Goal: Information Seeking & Learning: Check status

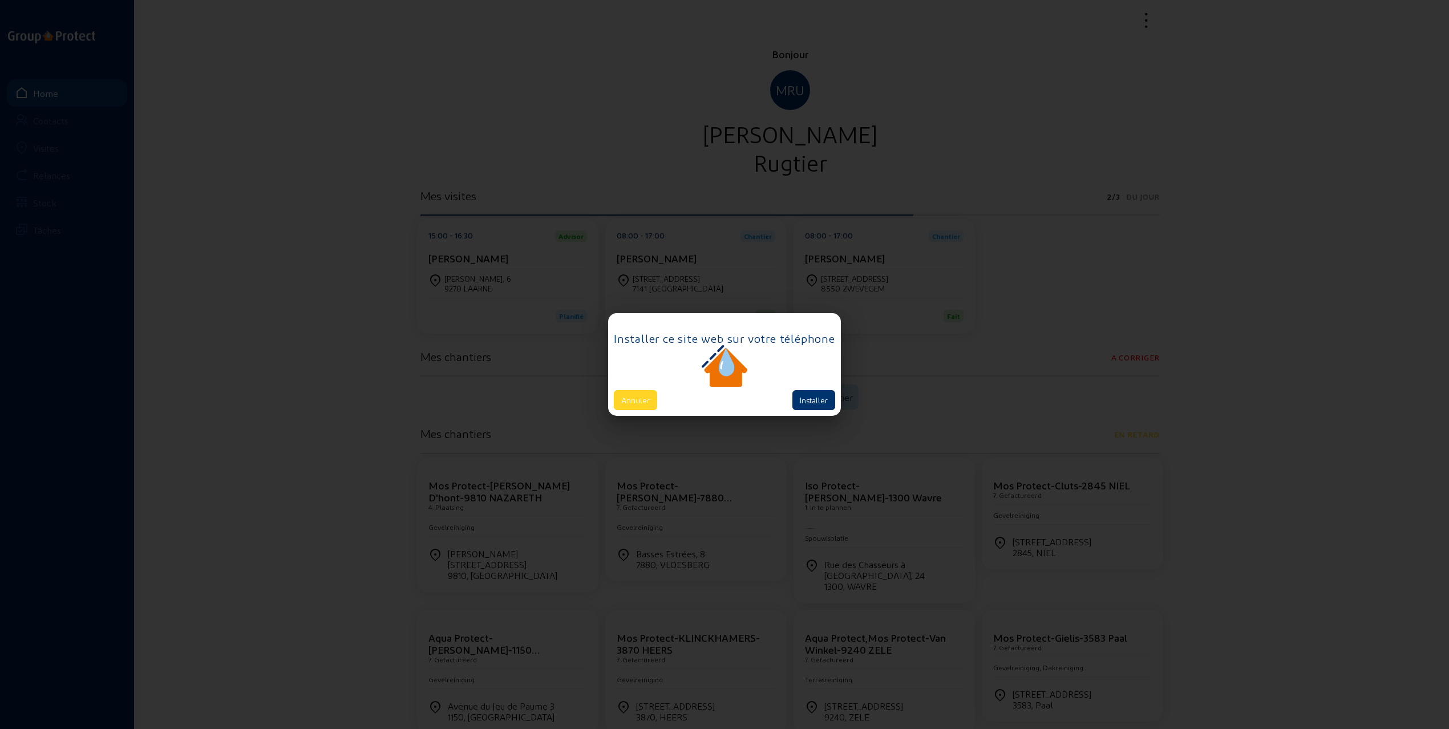
click at [637, 402] on button "Annuler" at bounding box center [635, 400] width 43 height 20
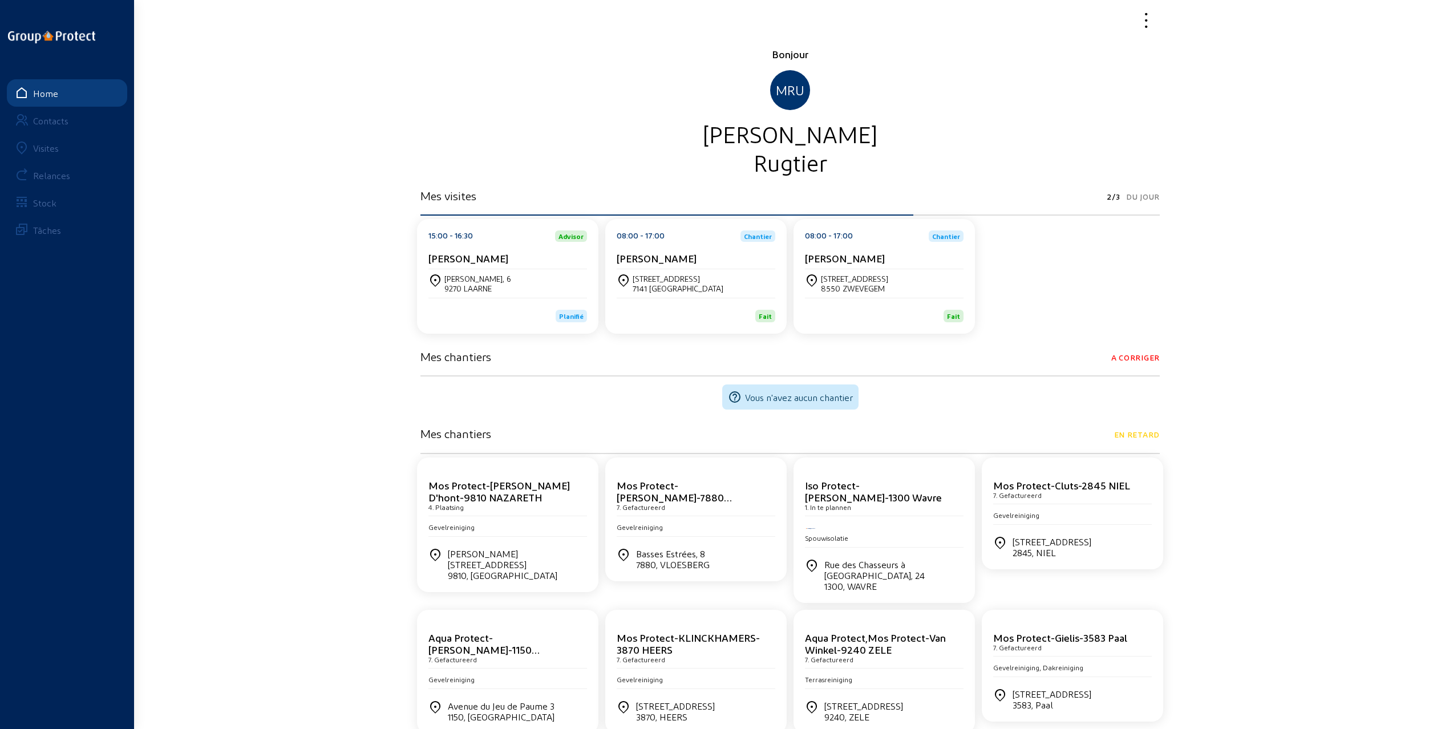
click at [44, 155] on link "Visites" at bounding box center [67, 147] width 120 height 27
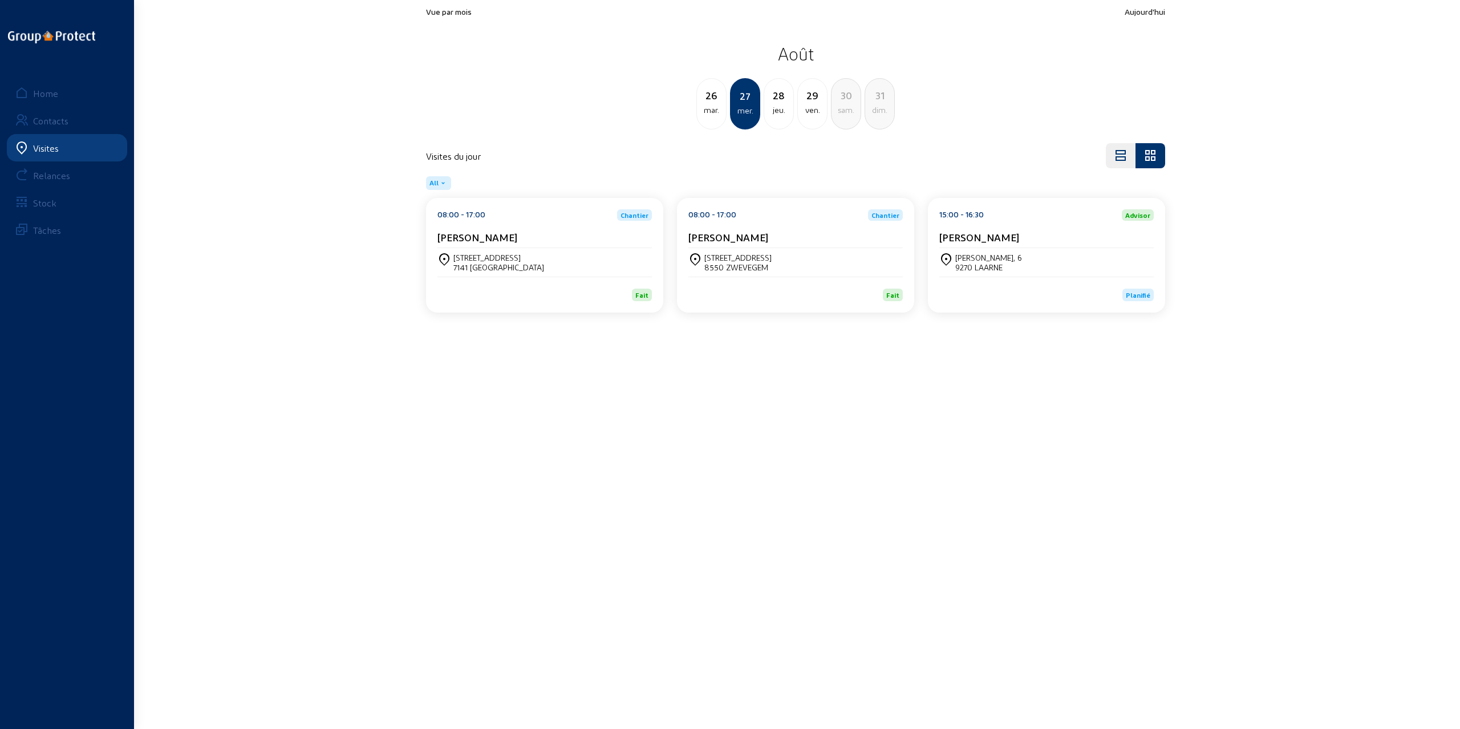
click at [710, 98] on div "26" at bounding box center [711, 95] width 29 height 16
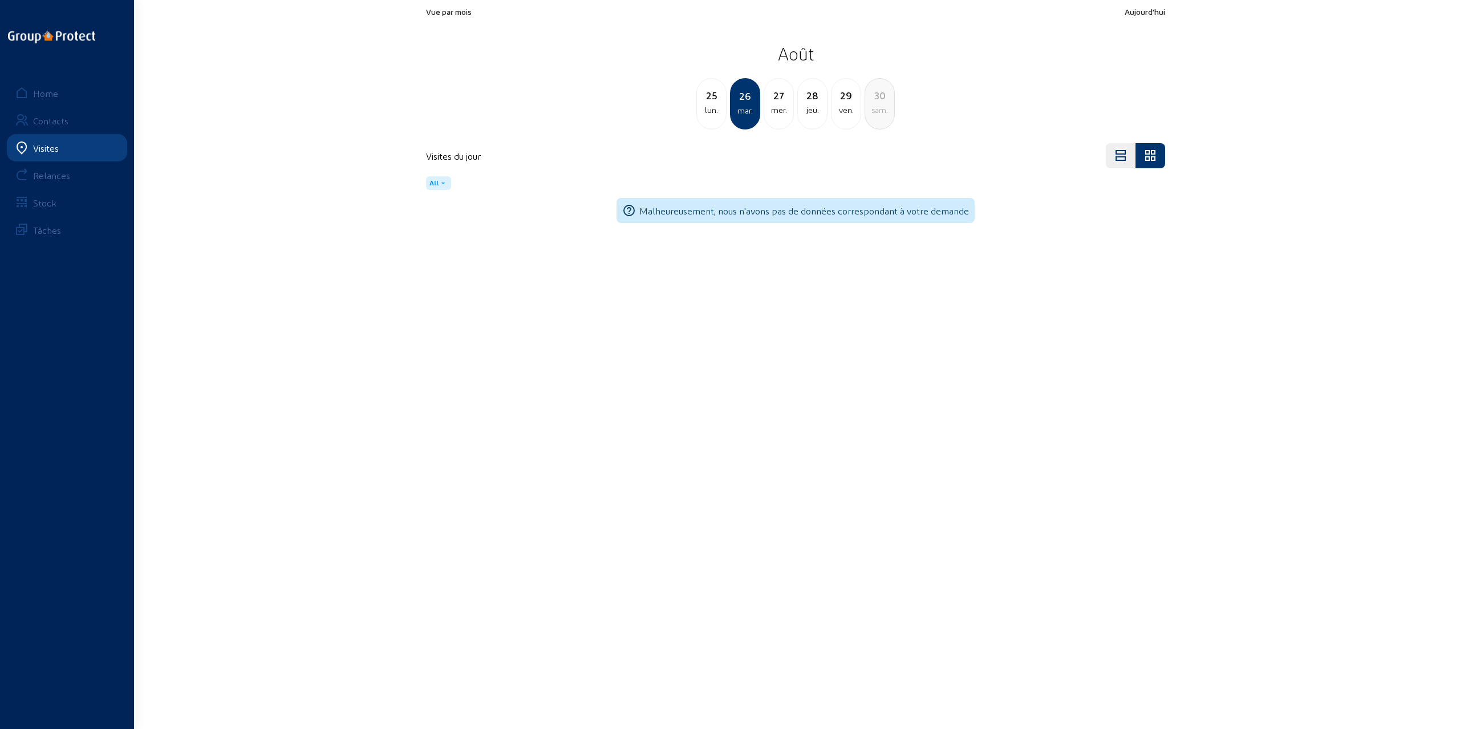
click at [712, 105] on div "lun." at bounding box center [711, 110] width 29 height 14
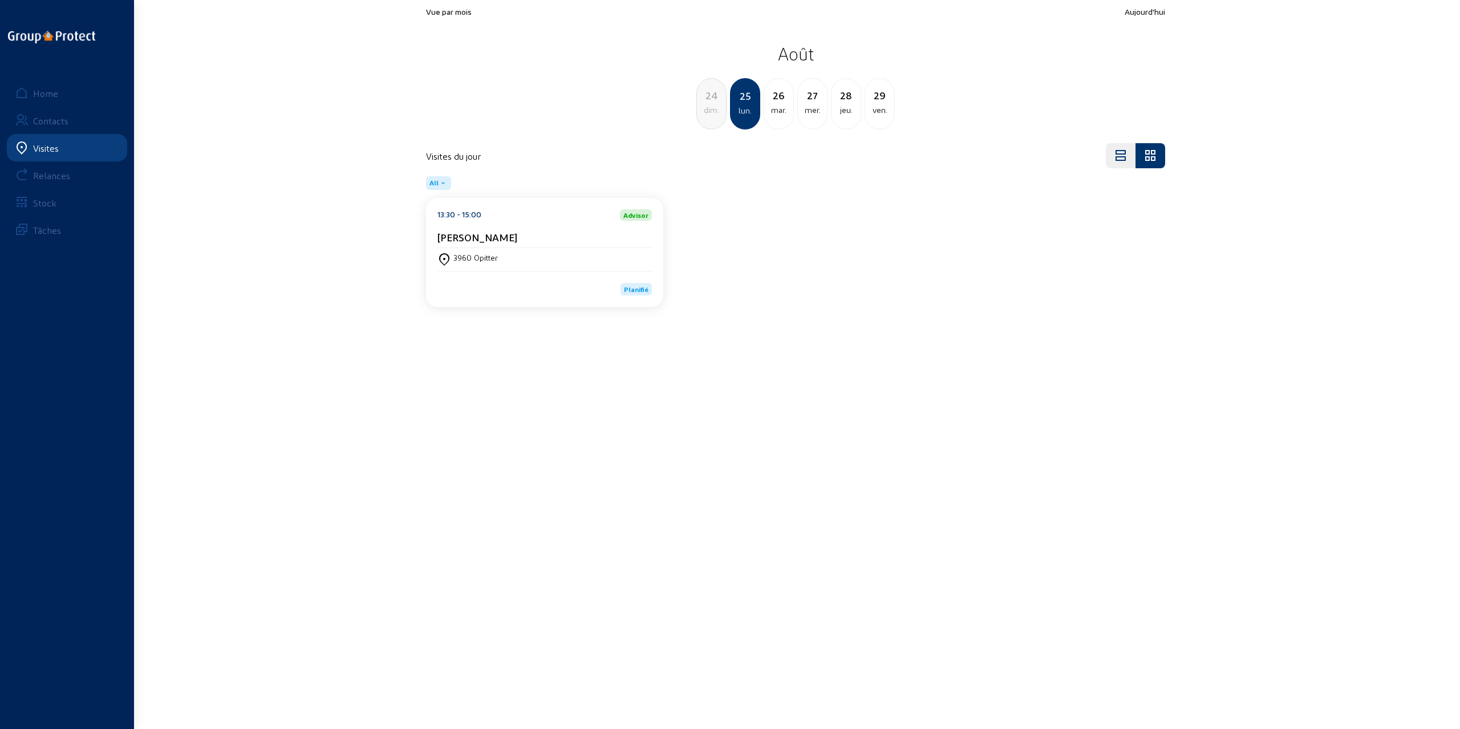
click at [712, 106] on div "dim." at bounding box center [711, 110] width 29 height 14
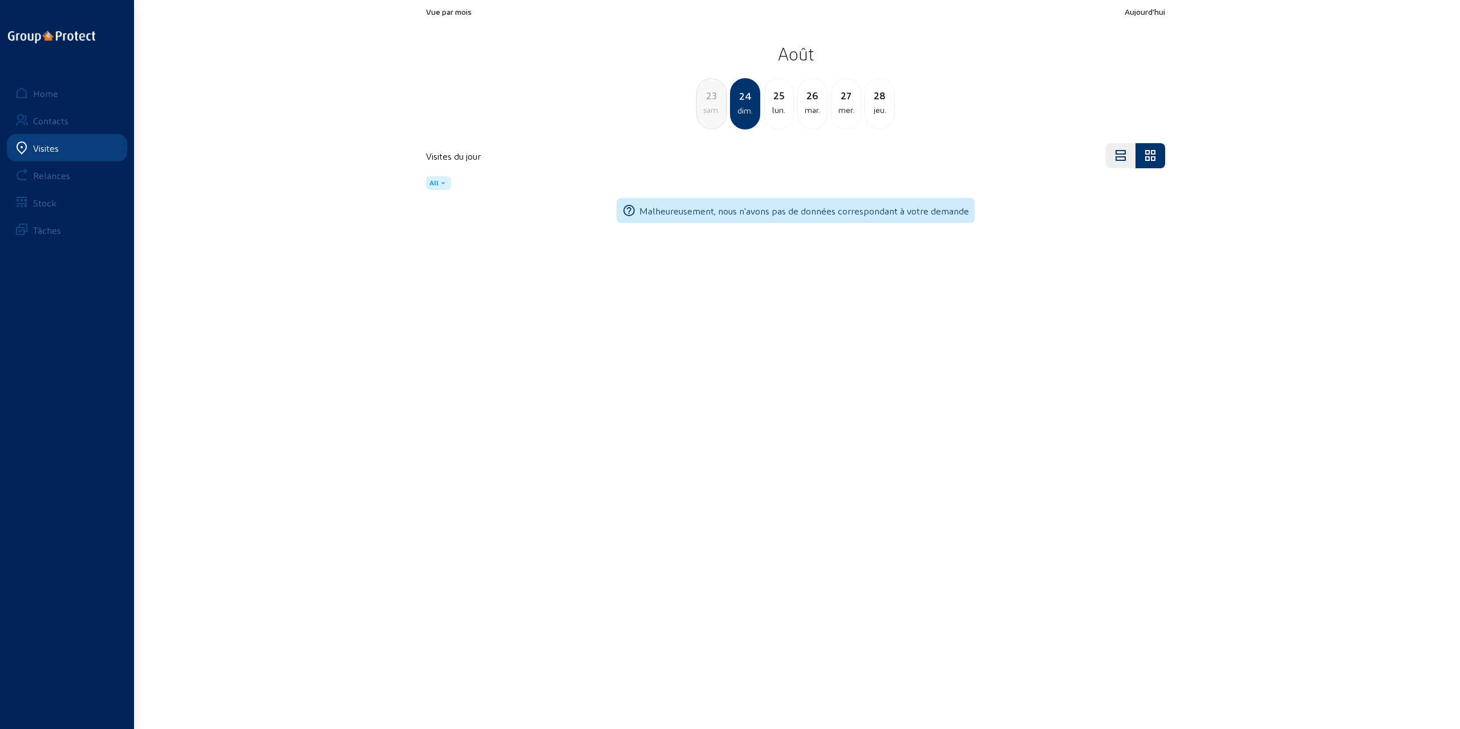
click at [712, 106] on div "sam." at bounding box center [711, 110] width 29 height 14
click at [712, 106] on div "ven." at bounding box center [711, 110] width 29 height 14
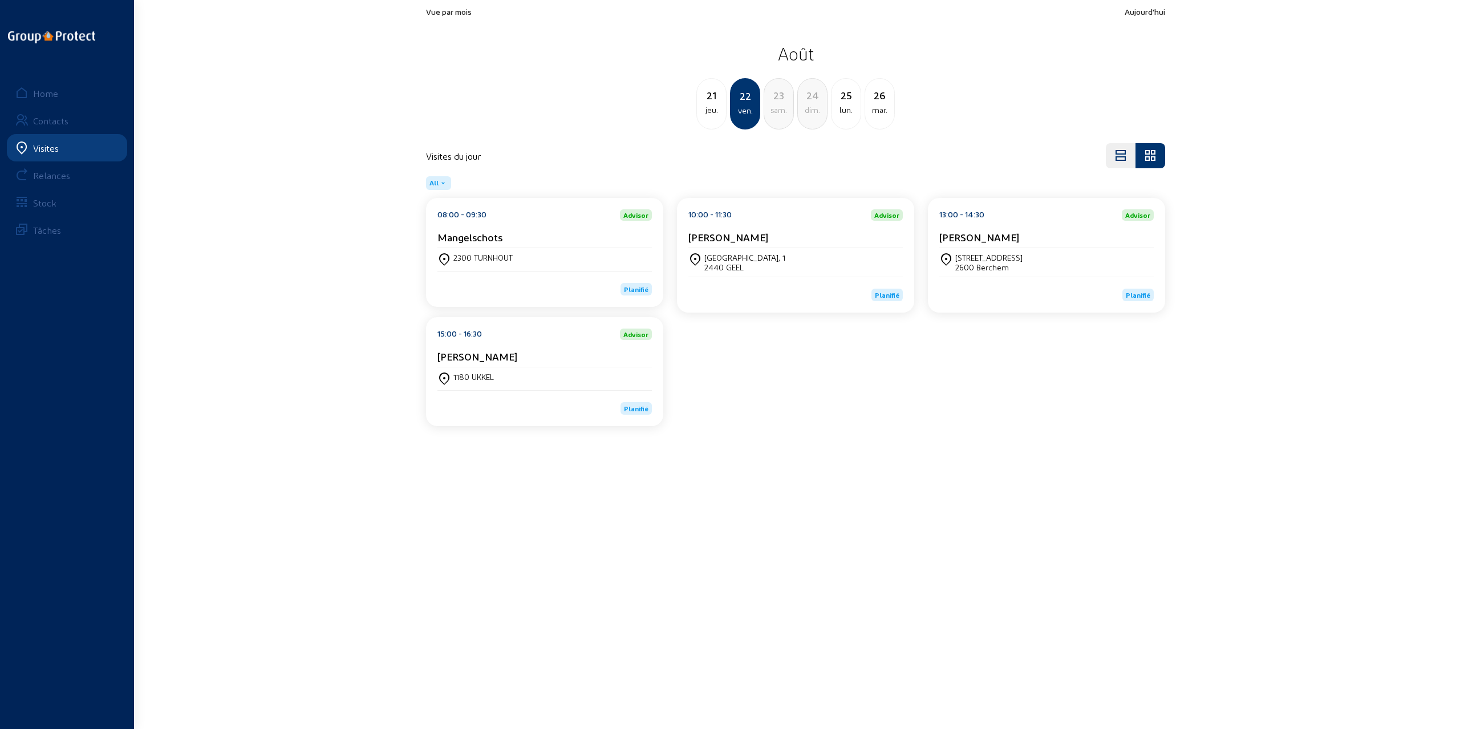
click at [712, 106] on div "jeu." at bounding box center [711, 110] width 29 height 14
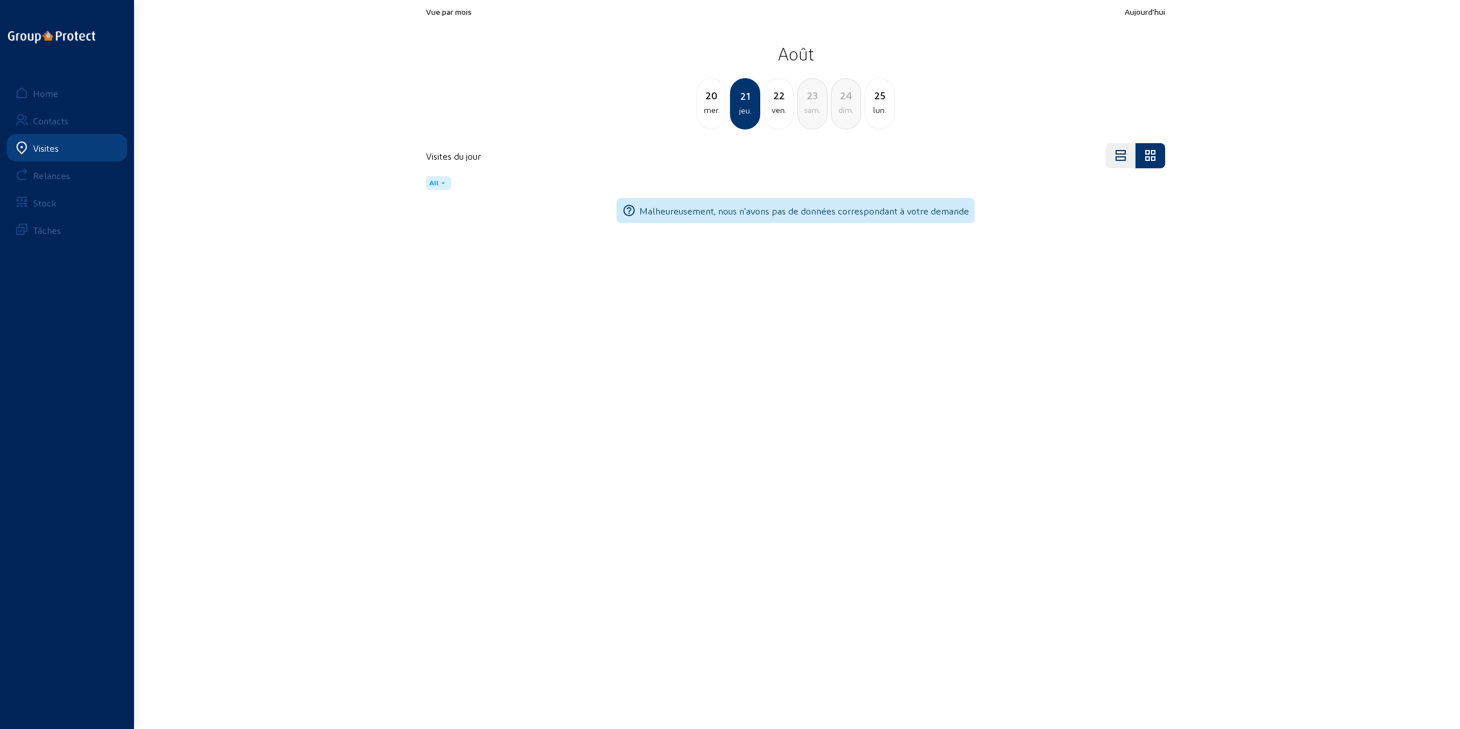
click at [712, 106] on div "mer." at bounding box center [711, 110] width 29 height 14
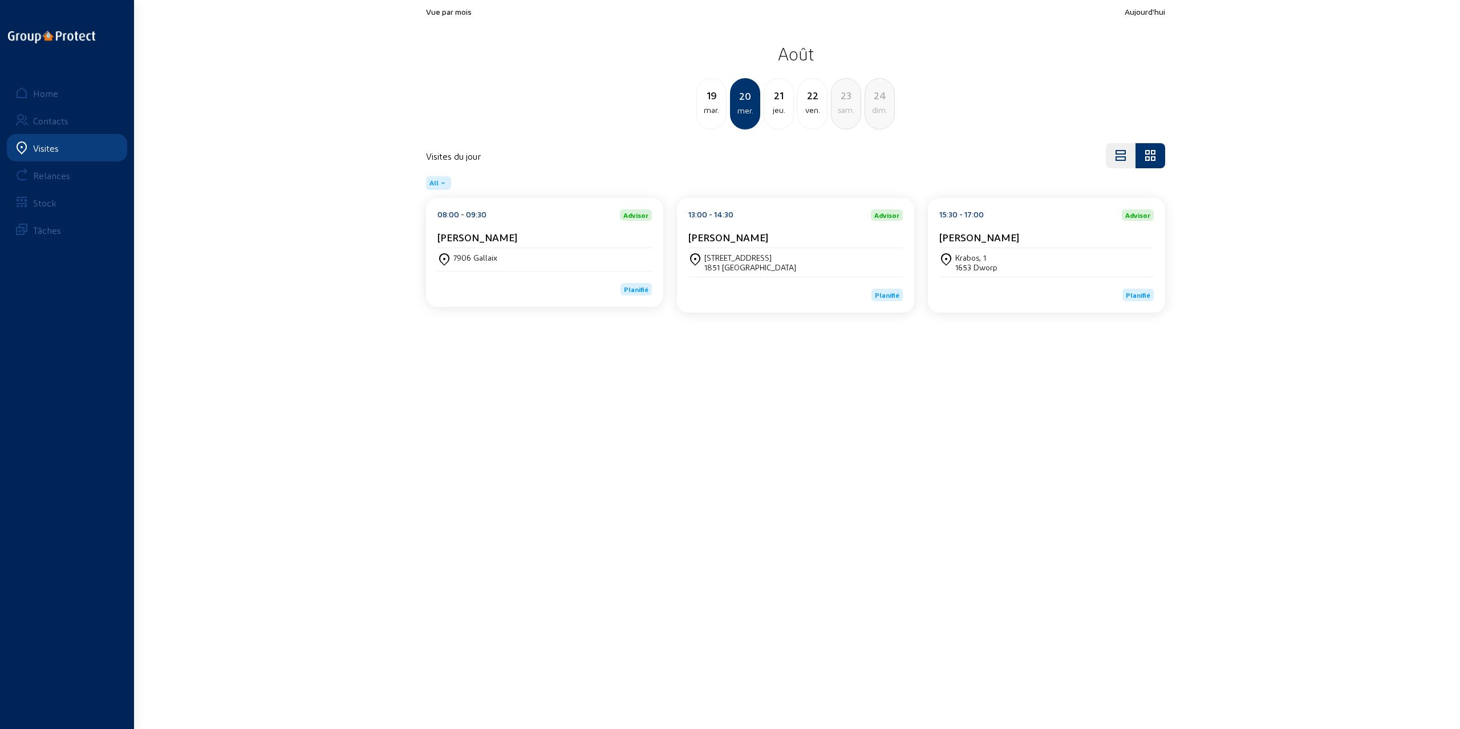
click at [712, 106] on div "mar." at bounding box center [711, 110] width 29 height 14
click at [712, 106] on div "lun." at bounding box center [711, 110] width 29 height 14
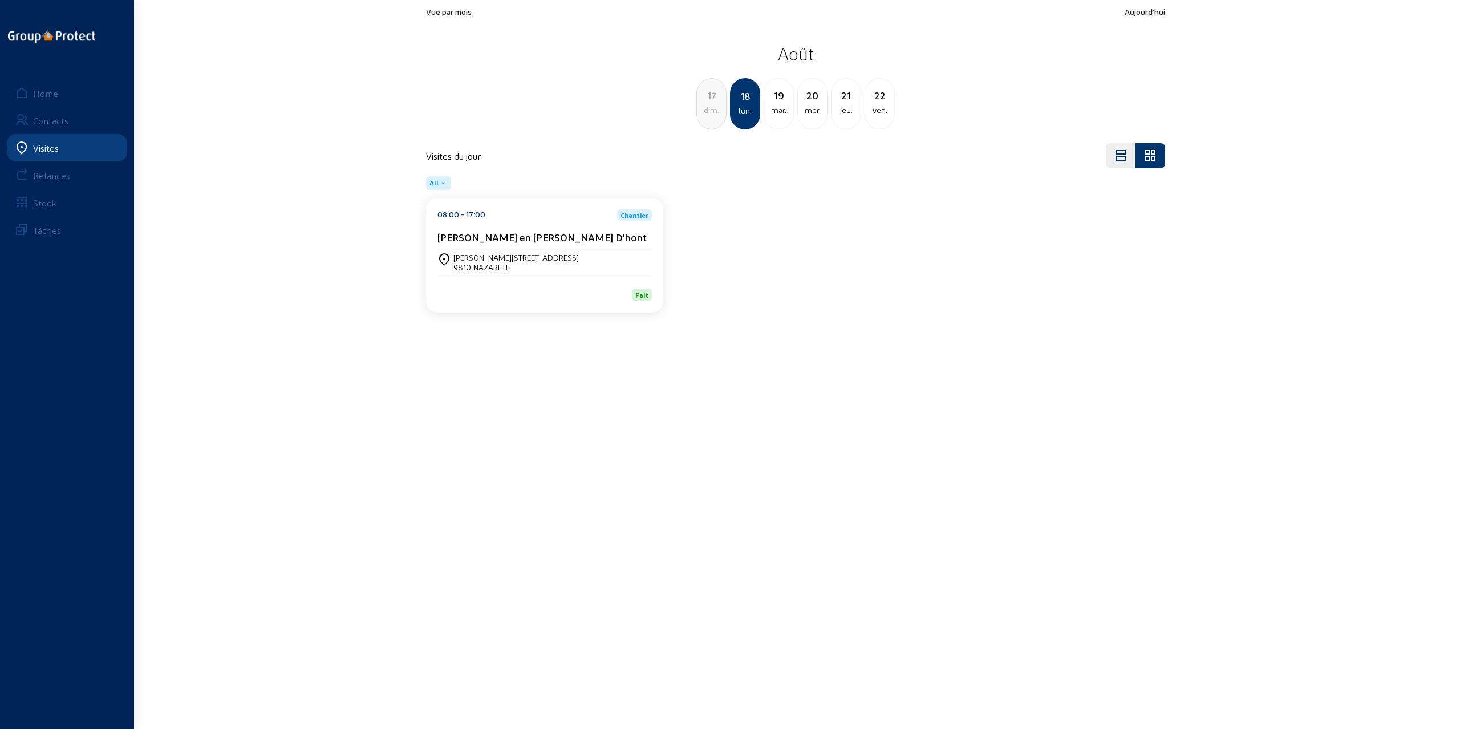
click at [574, 276] on div "Johan [STREET_ADDRESS]" at bounding box center [544, 262] width 214 height 29
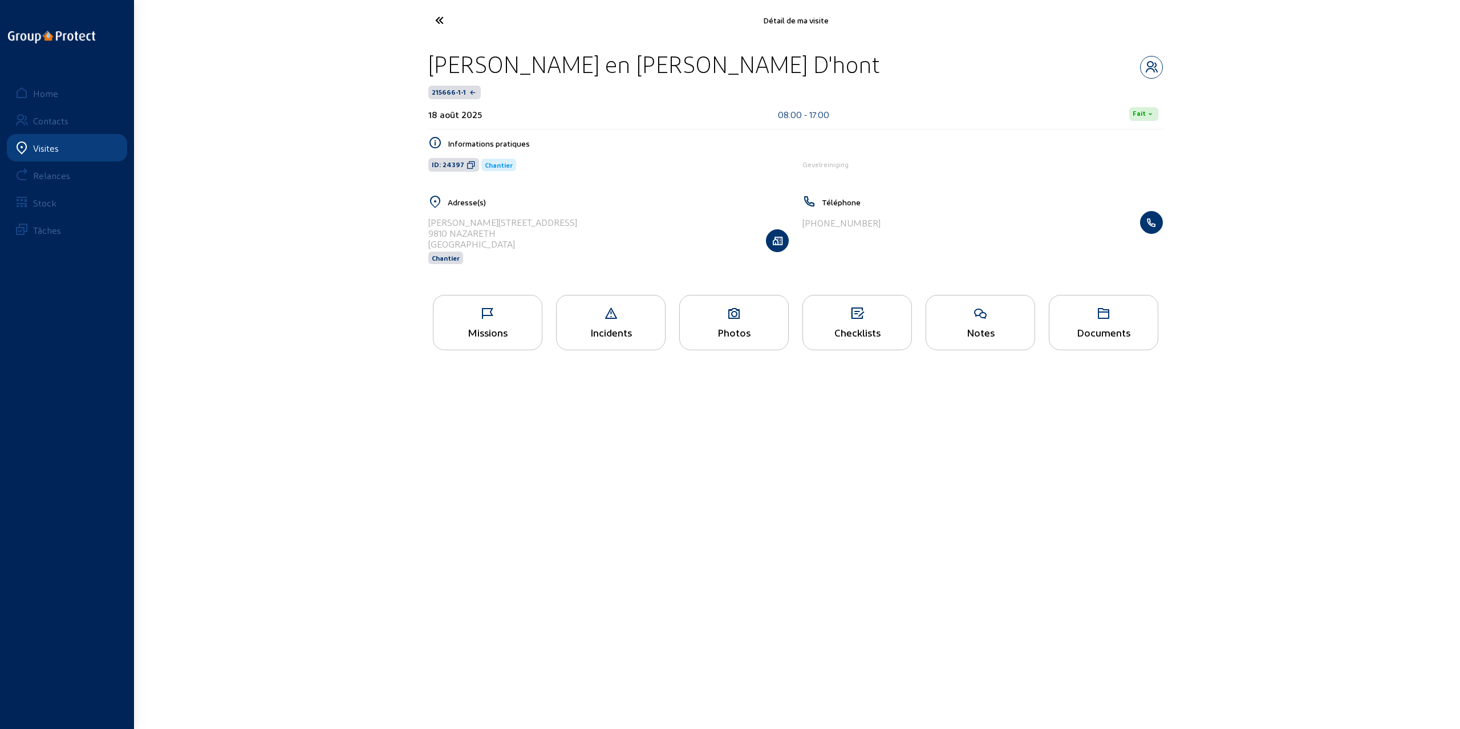
click at [468, 163] on icon at bounding box center [471, 164] width 9 height 9
click at [1160, 64] on icon "button" at bounding box center [1152, 67] width 22 height 14
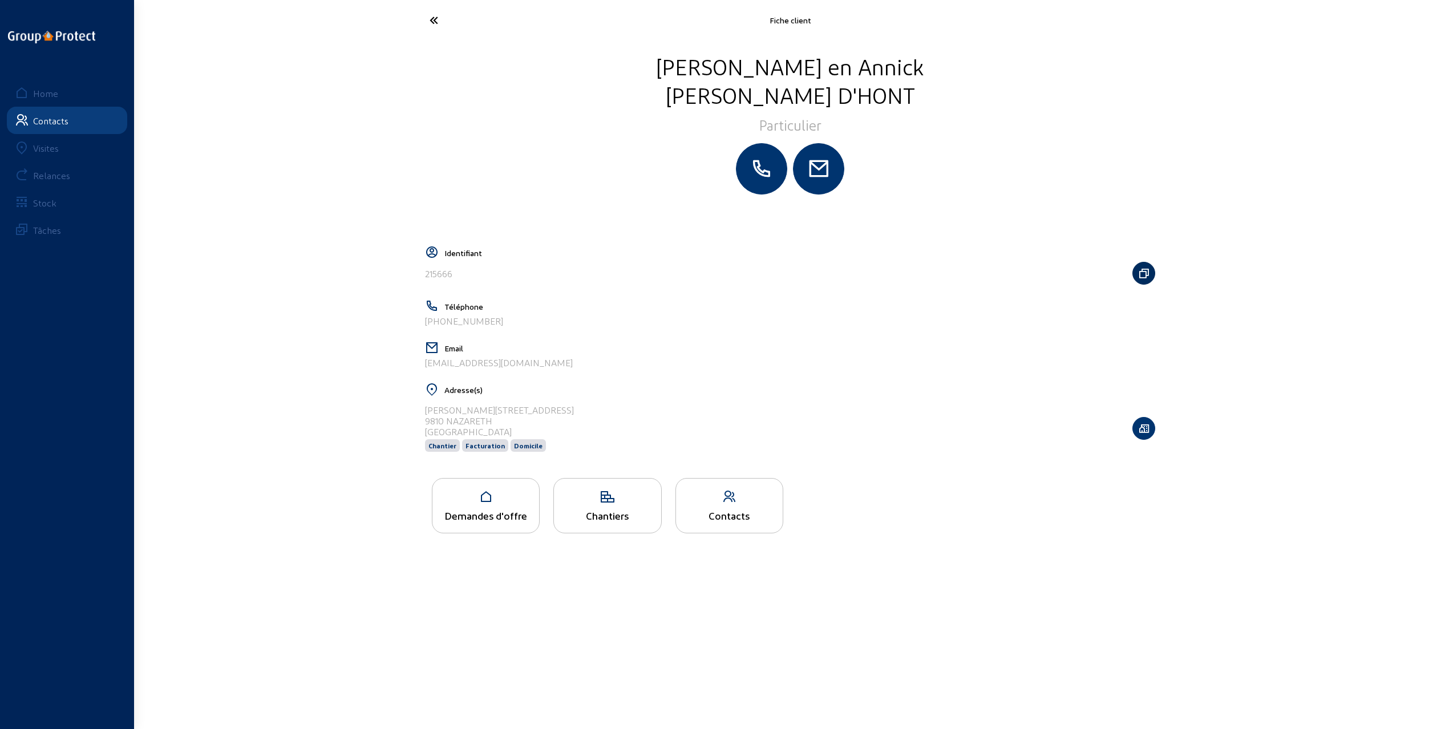
click at [1143, 273] on icon "button" at bounding box center [1144, 273] width 22 height 11
click at [432, 21] on icon at bounding box center [476, 20] width 105 height 20
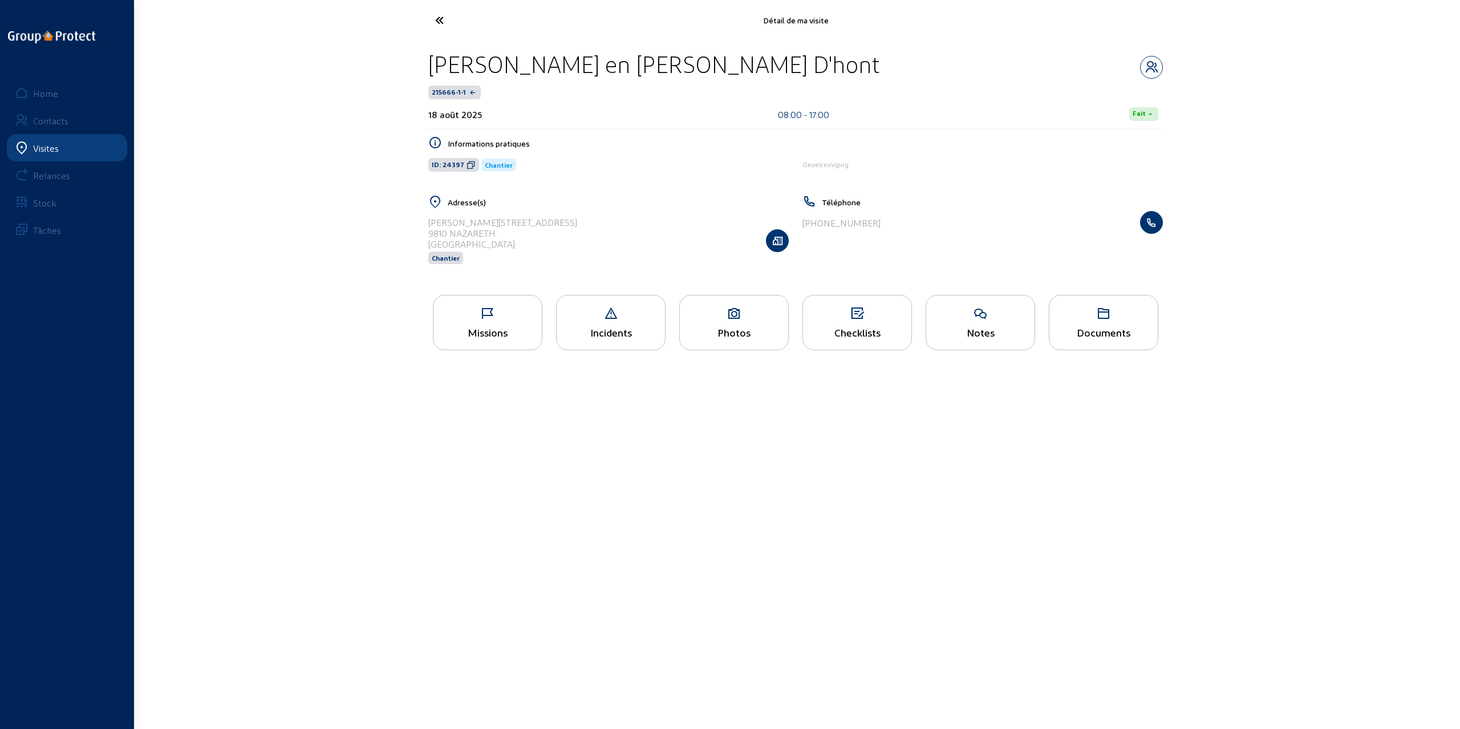
click at [446, 27] on icon at bounding box center [481, 20] width 105 height 20
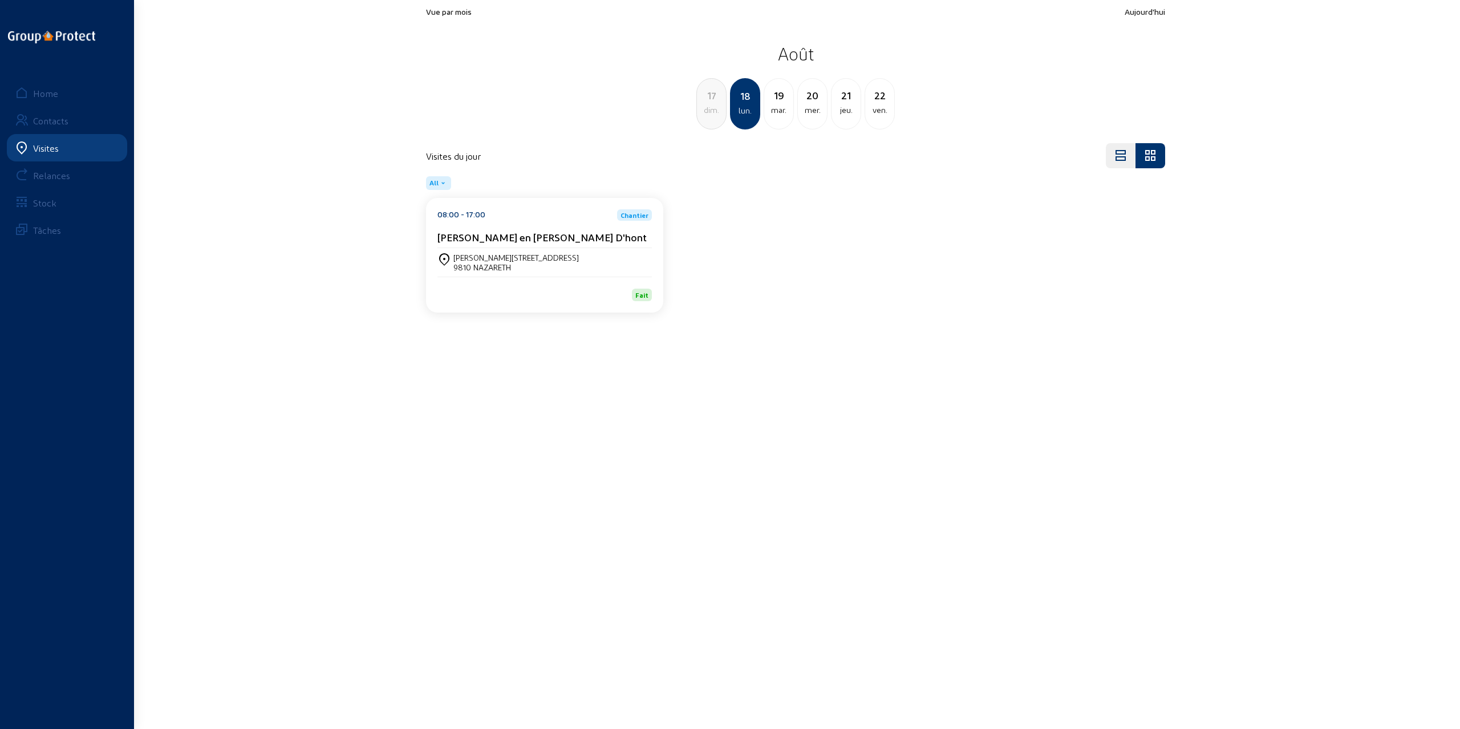
click at [777, 96] on div "19" at bounding box center [778, 95] width 29 height 16
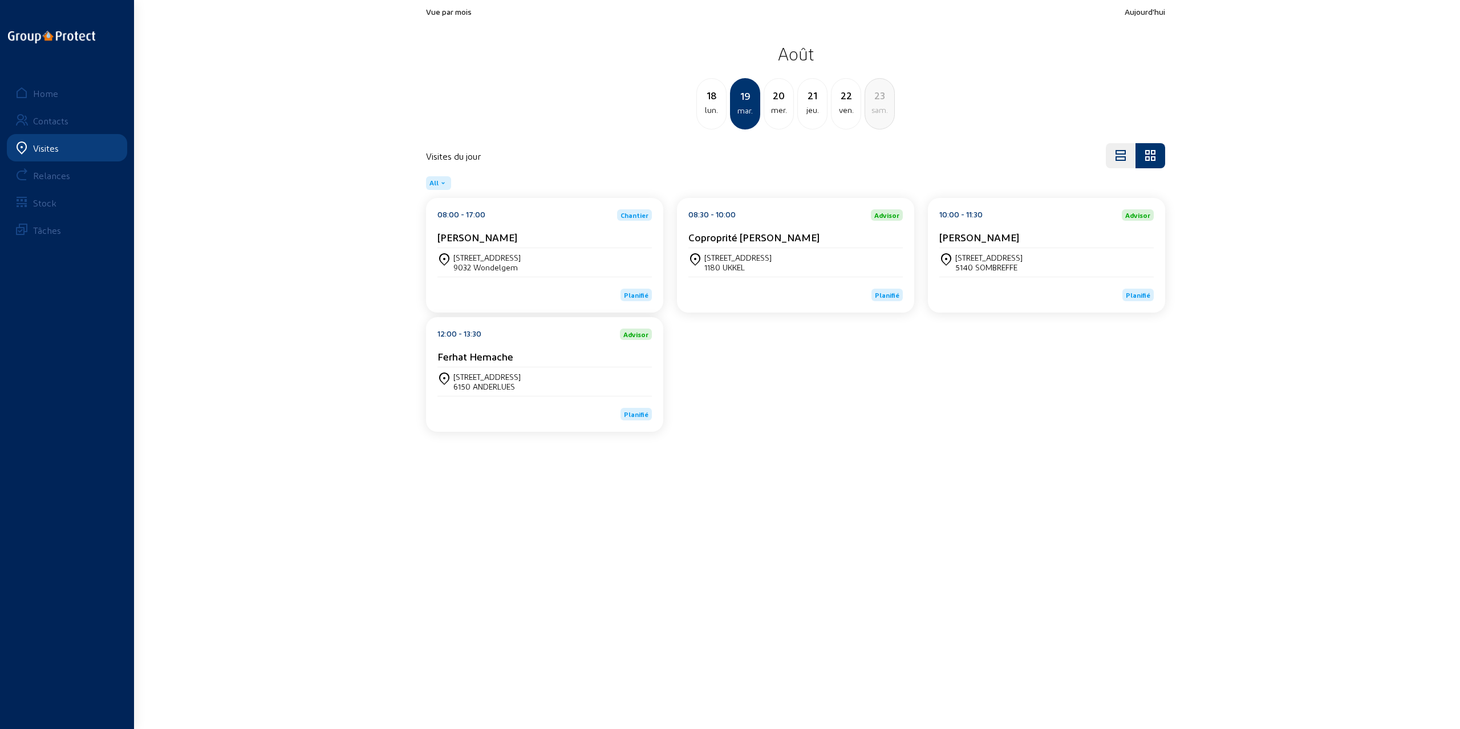
click at [778, 97] on div "20" at bounding box center [778, 95] width 29 height 16
click at [781, 99] on div "21" at bounding box center [778, 95] width 29 height 16
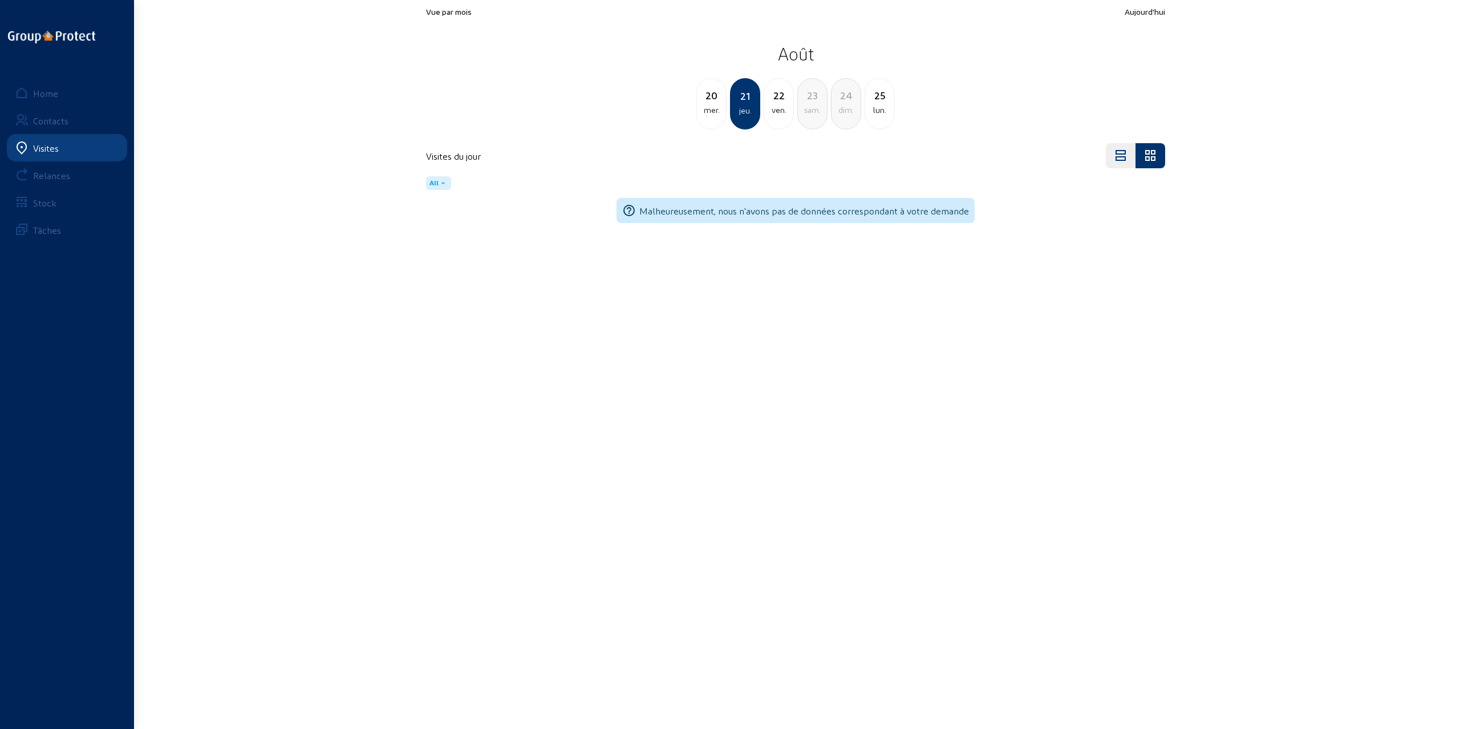
click at [785, 101] on div "22" at bounding box center [778, 95] width 29 height 16
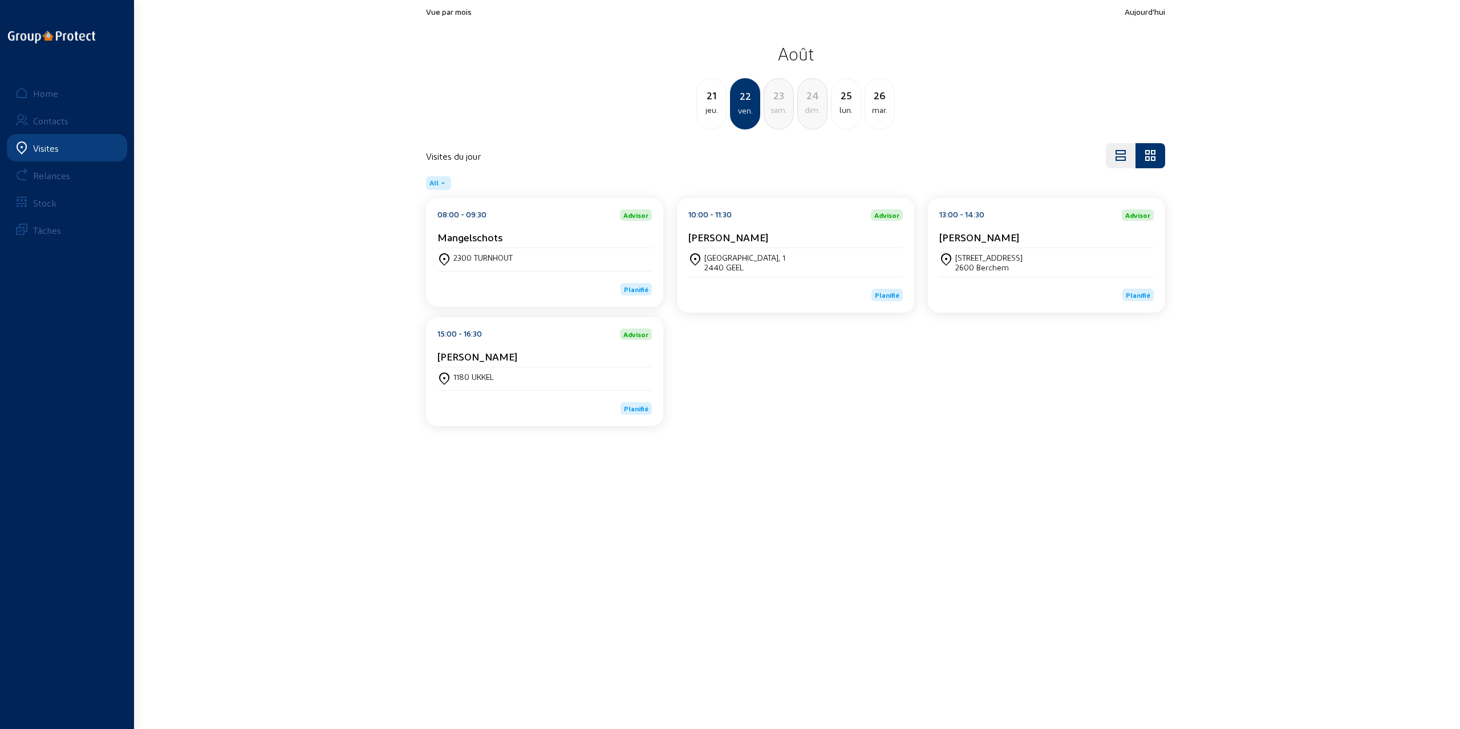
click at [785, 101] on div "23" at bounding box center [778, 95] width 29 height 16
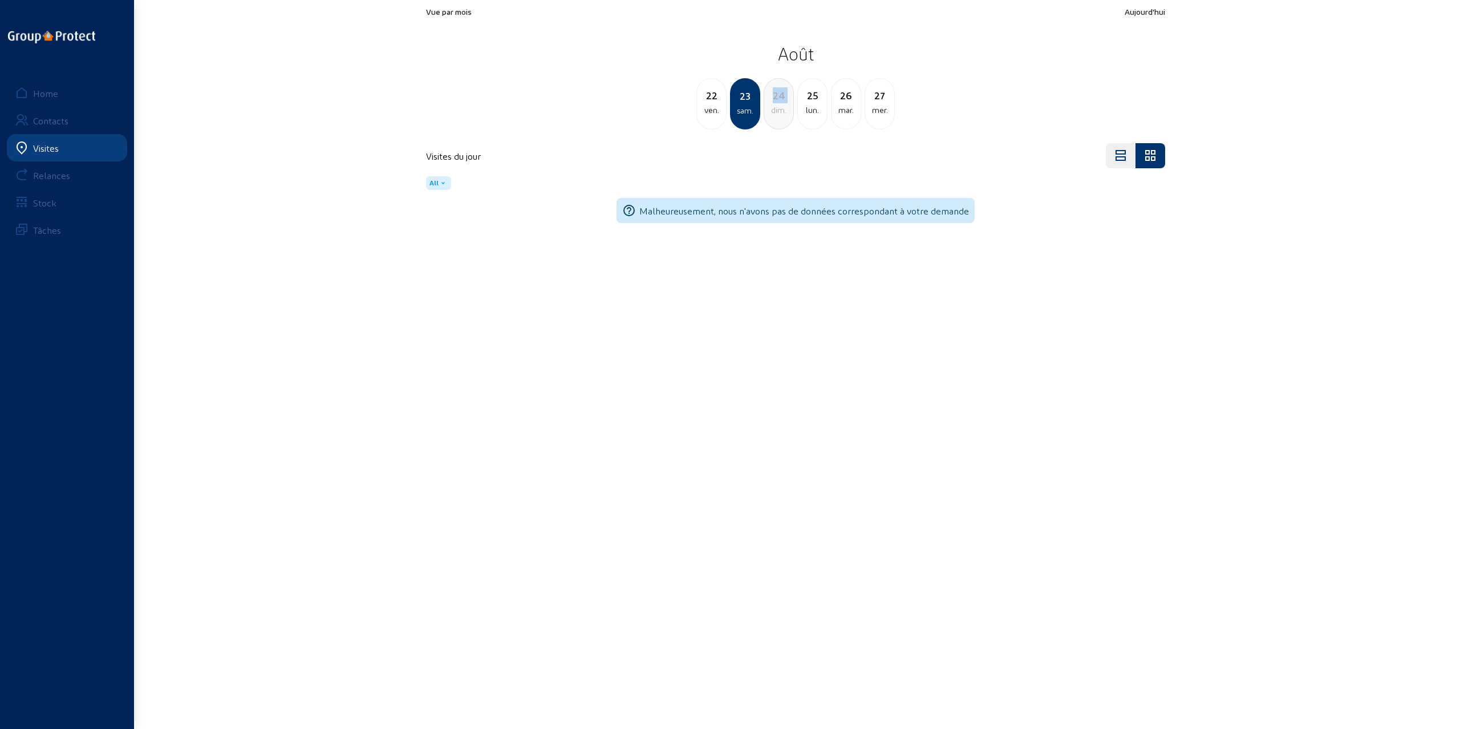
click at [785, 101] on div "24" at bounding box center [778, 95] width 29 height 16
click at [785, 101] on div "25" at bounding box center [778, 95] width 29 height 16
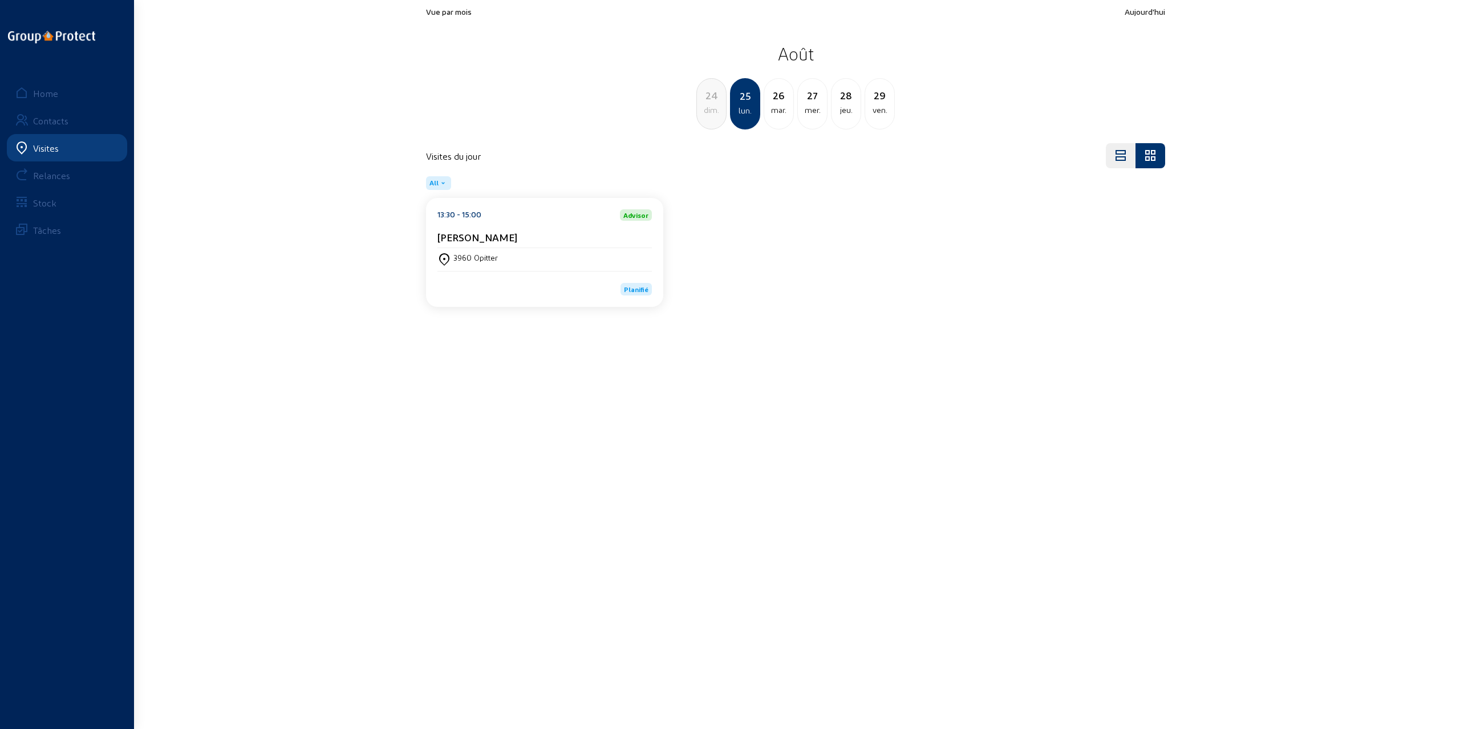
click at [778, 110] on div "mar." at bounding box center [778, 110] width 29 height 14
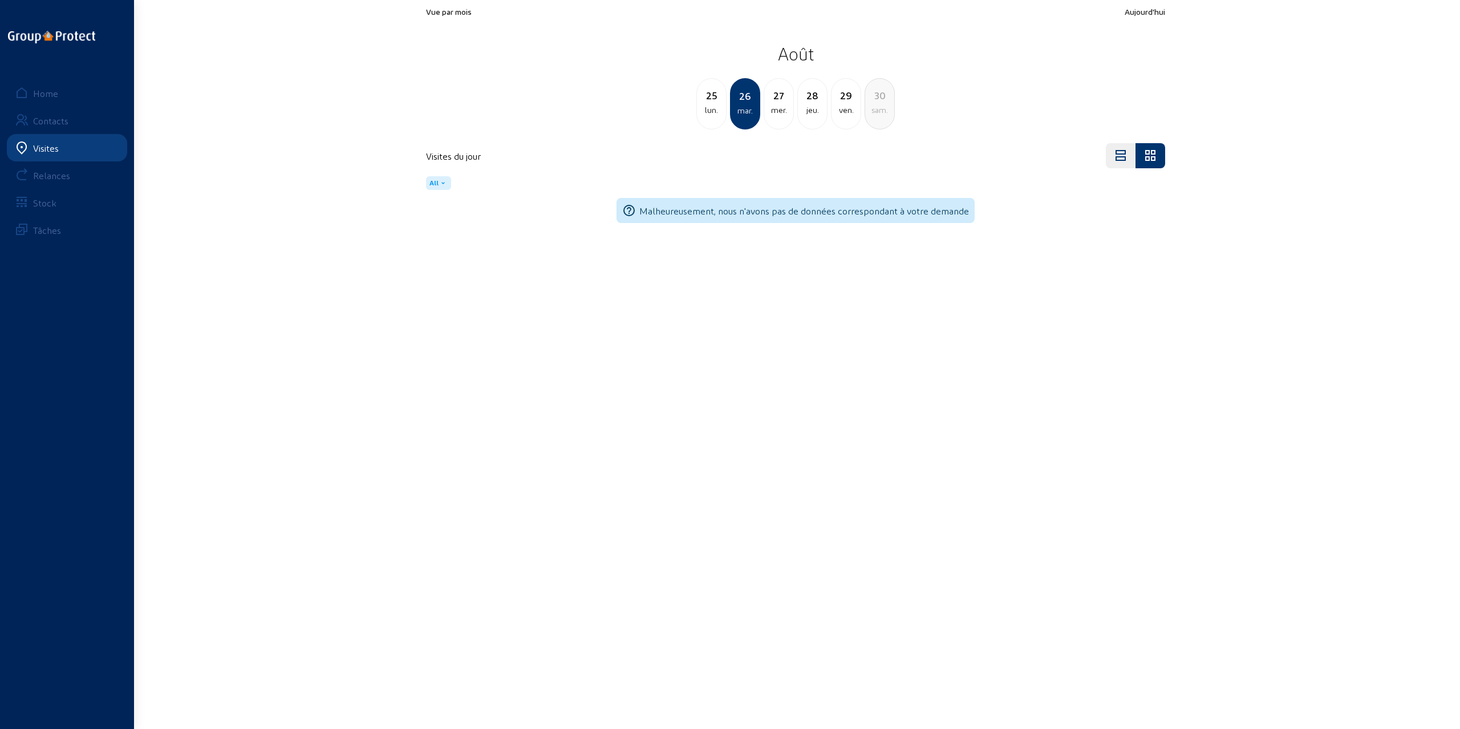
click at [781, 106] on div "mer." at bounding box center [778, 110] width 29 height 14
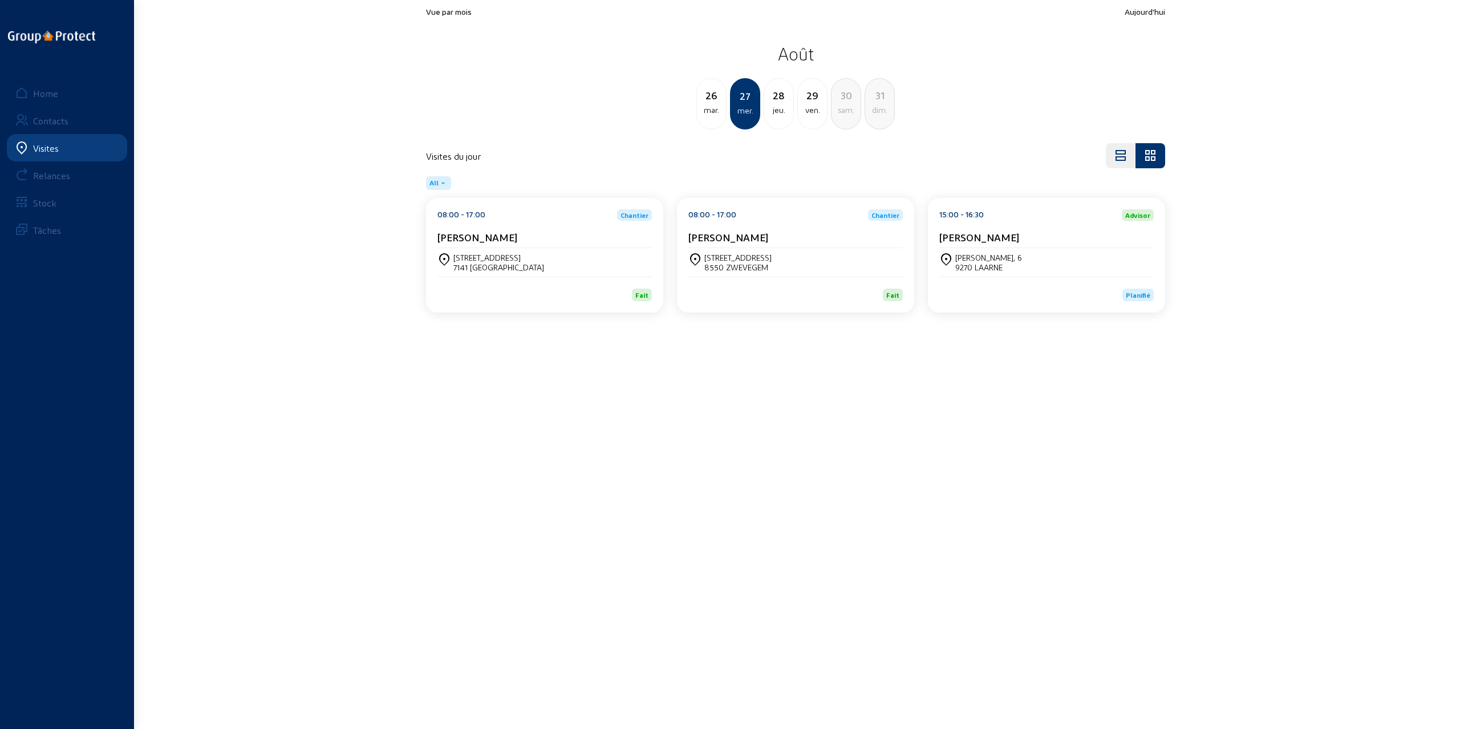
click at [776, 105] on div "jeu." at bounding box center [778, 110] width 29 height 14
